Goal: Information Seeking & Learning: Learn about a topic

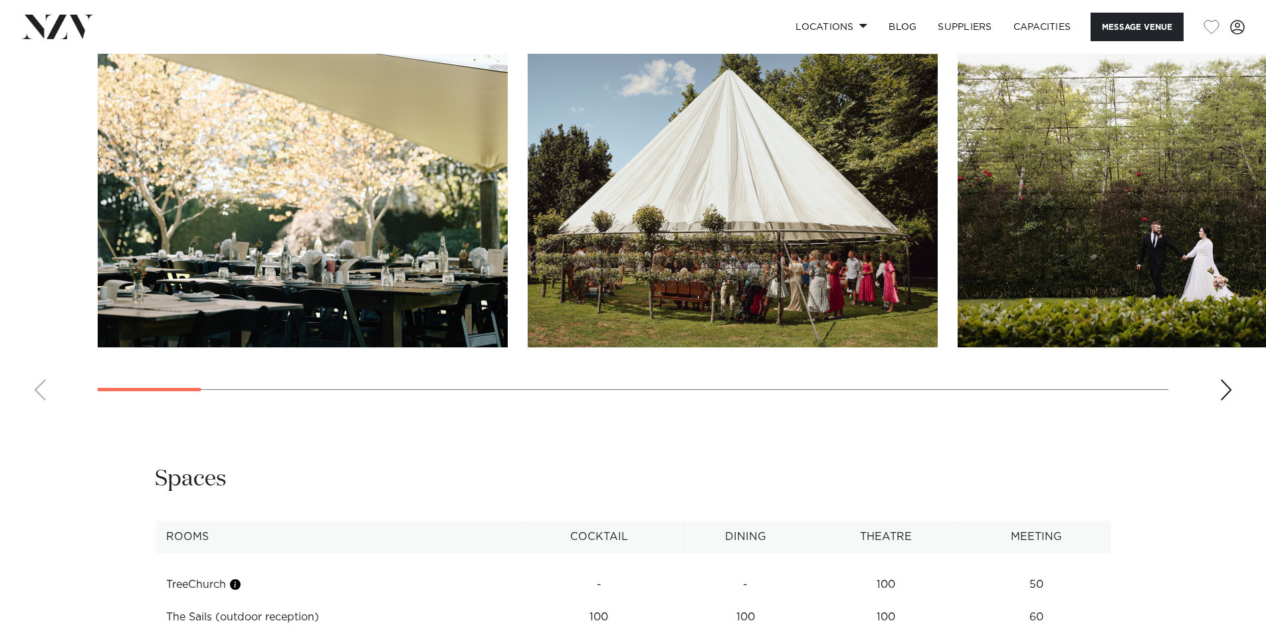
scroll to position [1271, 0]
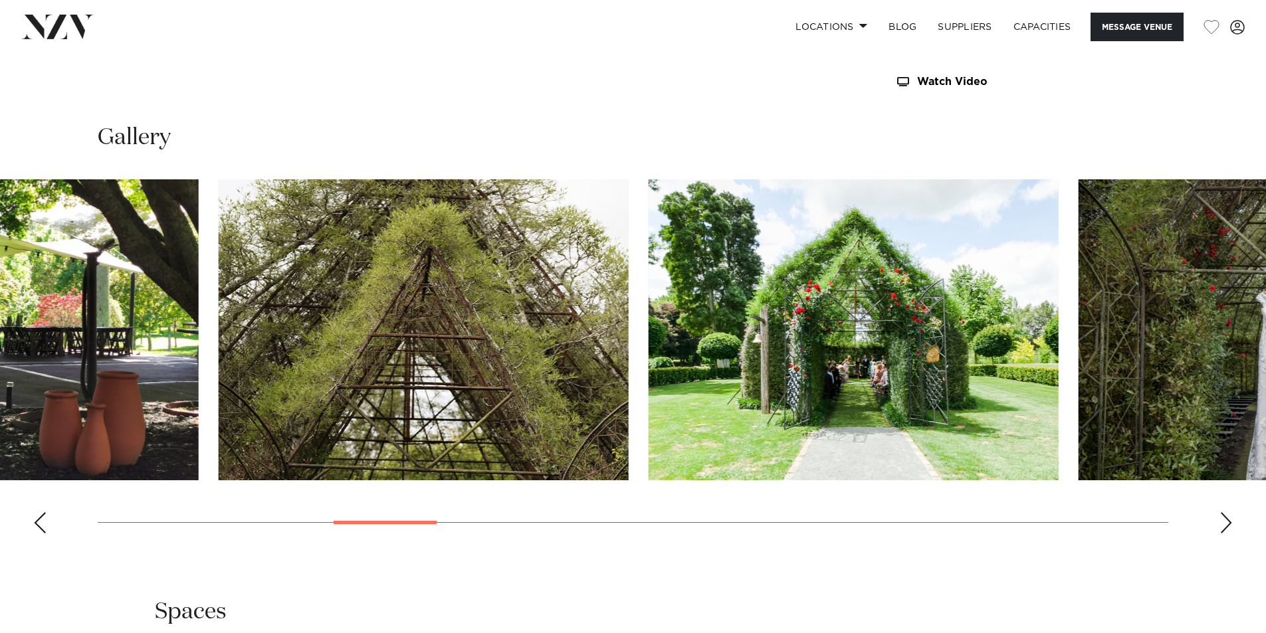
click at [424, 528] on swiper-container at bounding box center [633, 361] width 1266 height 365
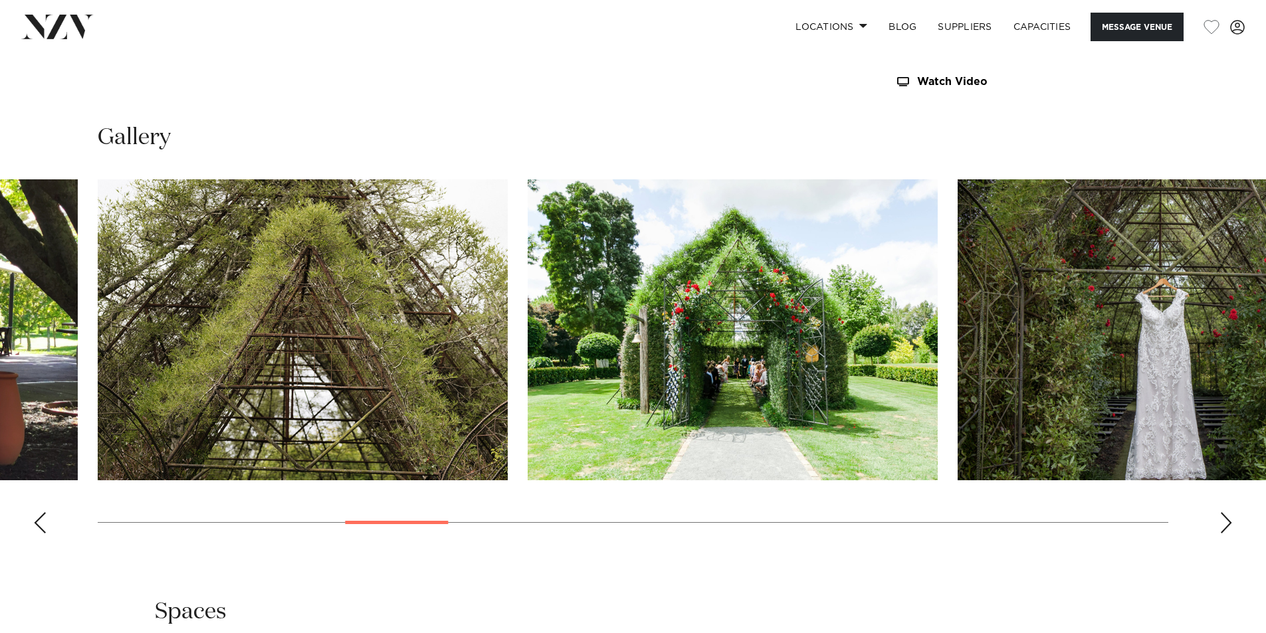
click at [418, 445] on img "7 / 26" at bounding box center [303, 329] width 410 height 301
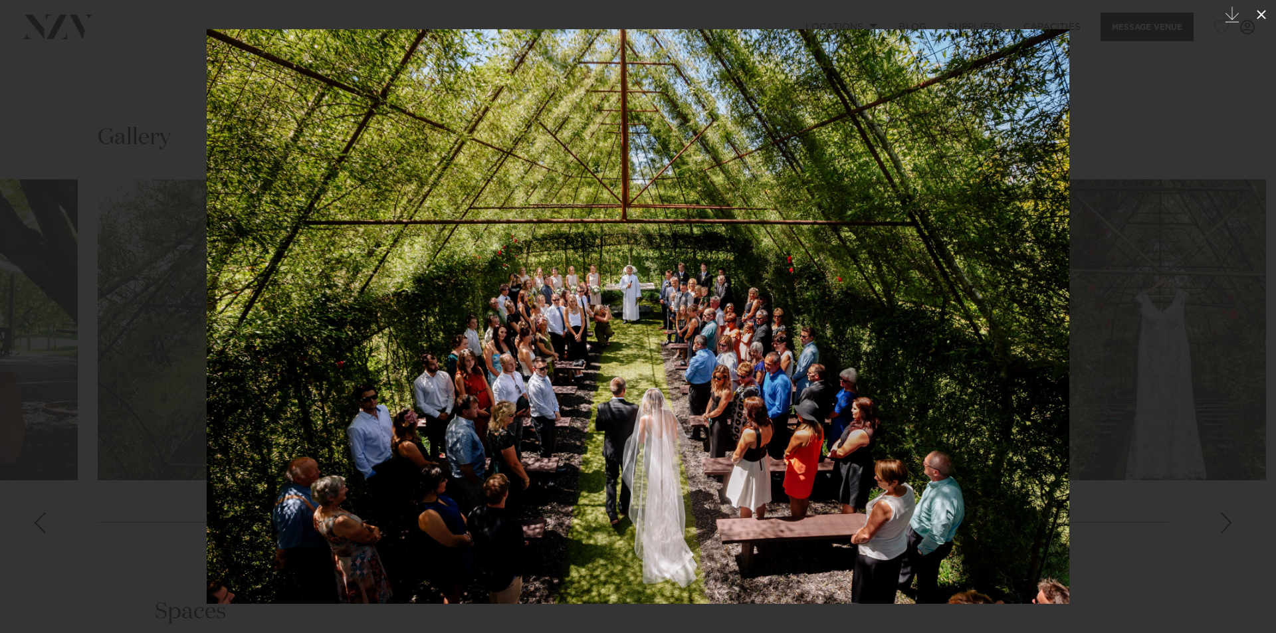
click at [1265, 12] on icon at bounding box center [1261, 15] width 16 height 16
